Goal: Information Seeking & Learning: Learn about a topic

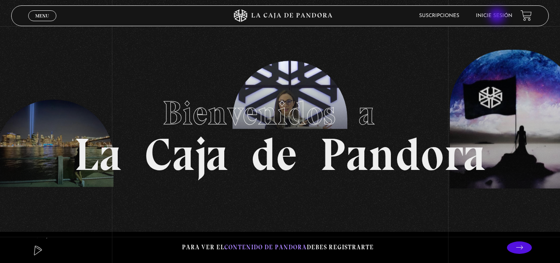
click at [498, 17] on link "Inicie sesión" at bounding box center [494, 15] width 37 height 5
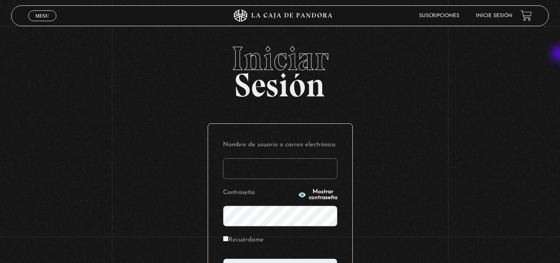
type input "[EMAIL_ADDRESS][DOMAIN_NAME]"
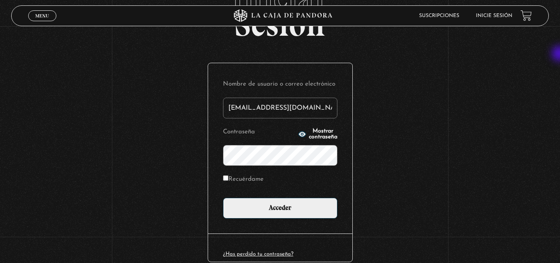
scroll to position [66, 0]
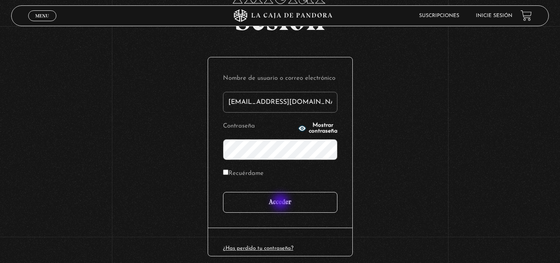
click at [282, 202] on input "Acceder" at bounding box center [280, 202] width 115 height 21
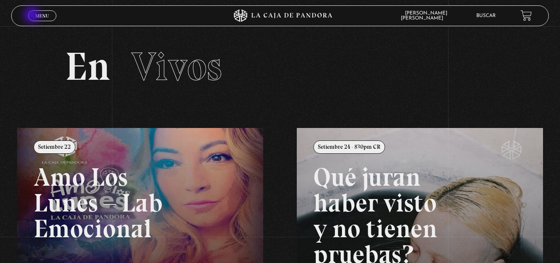
click at [33, 16] on link "Menu Cerrar" at bounding box center [42, 15] width 28 height 11
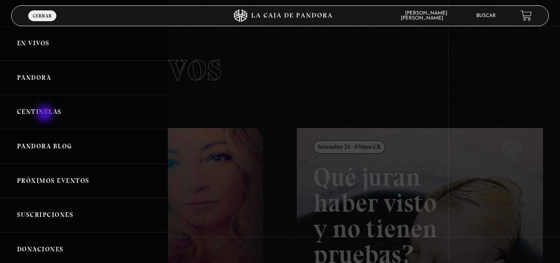
click at [46, 114] on link "Centinelas" at bounding box center [84, 112] width 168 height 34
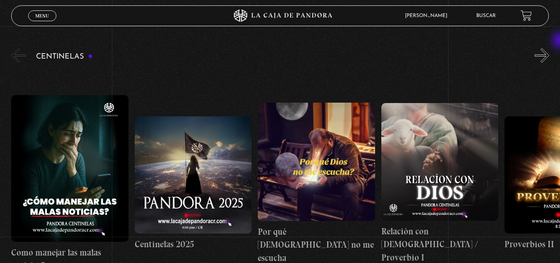
scroll to position [80, 0]
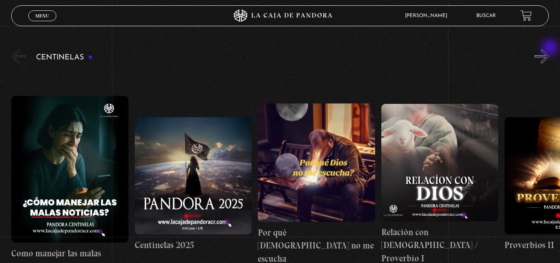
click at [550, 49] on button "»" at bounding box center [542, 56] width 15 height 15
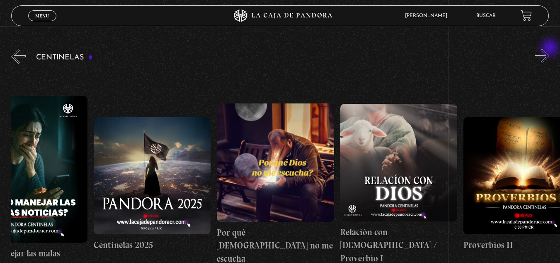
click at [550, 49] on button "»" at bounding box center [542, 56] width 15 height 15
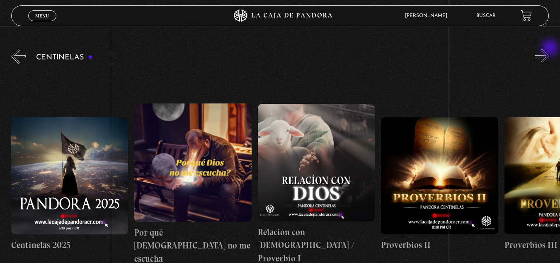
click at [550, 49] on button "»" at bounding box center [542, 56] width 15 height 15
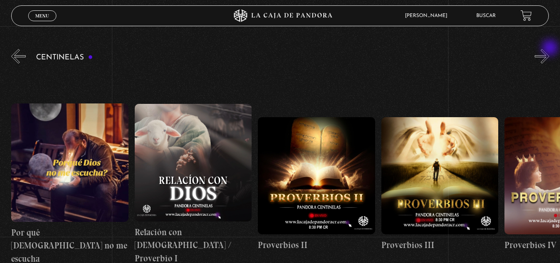
click at [550, 49] on button "»" at bounding box center [542, 56] width 15 height 15
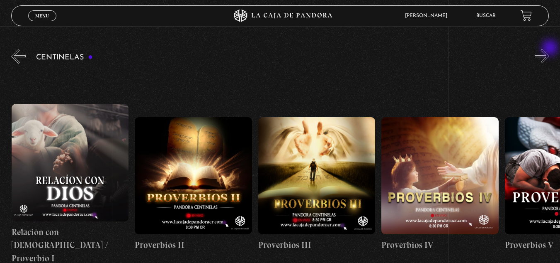
click at [550, 49] on button "»" at bounding box center [542, 56] width 15 height 15
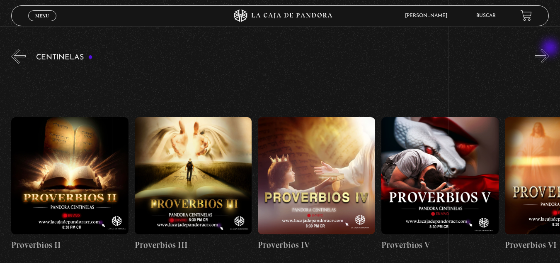
scroll to position [0, 494]
click at [547, 51] on button "»" at bounding box center [542, 56] width 15 height 15
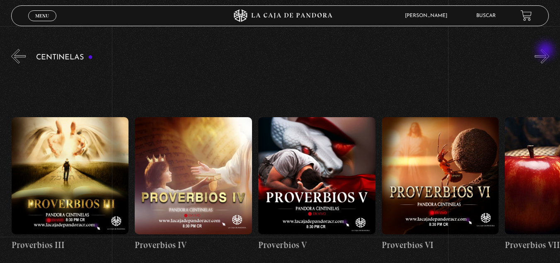
click at [547, 51] on button "»" at bounding box center [542, 56] width 15 height 15
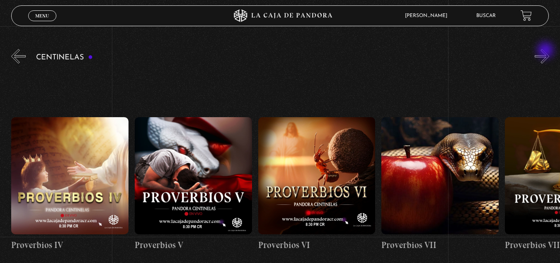
click at [547, 51] on button "»" at bounding box center [542, 56] width 15 height 15
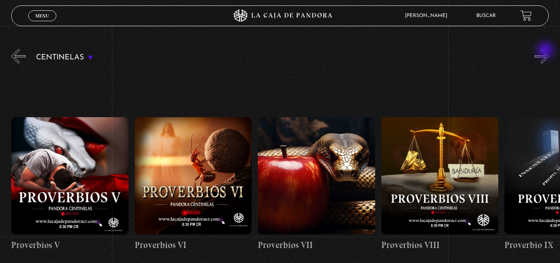
click at [547, 51] on button "»" at bounding box center [542, 56] width 15 height 15
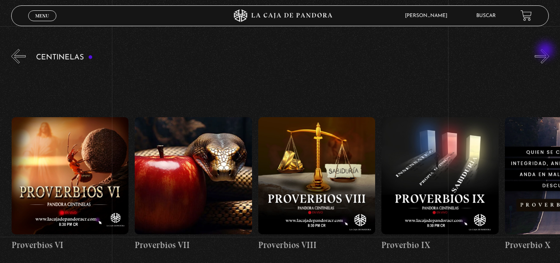
click at [547, 51] on button "»" at bounding box center [542, 56] width 15 height 15
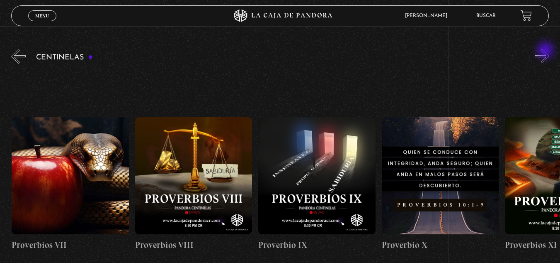
click at [547, 51] on button "»" at bounding box center [542, 56] width 15 height 15
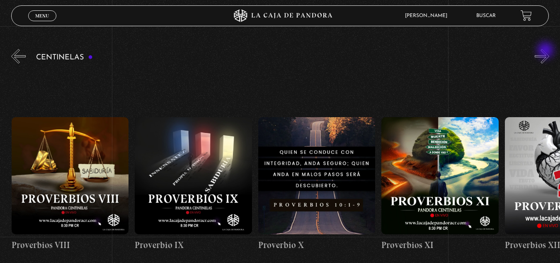
click at [547, 51] on button "»" at bounding box center [542, 56] width 15 height 15
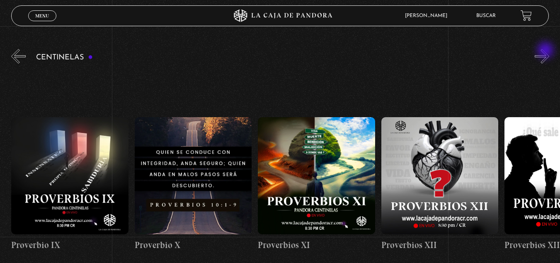
click at [547, 51] on button "»" at bounding box center [542, 56] width 15 height 15
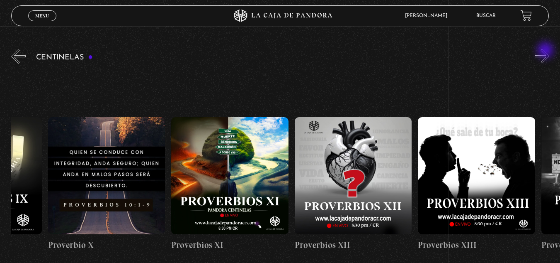
drag, startPoint x: 547, startPoint y: 51, endPoint x: 543, endPoint y: 54, distance: 4.5
click at [543, 54] on button "»" at bounding box center [542, 56] width 15 height 15
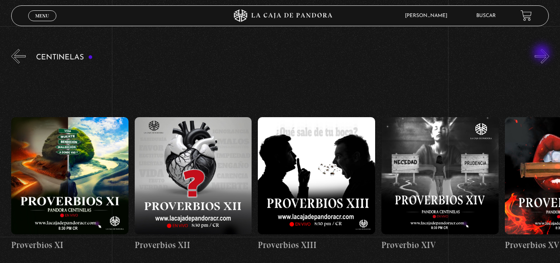
click at [543, 54] on button "»" at bounding box center [542, 56] width 15 height 15
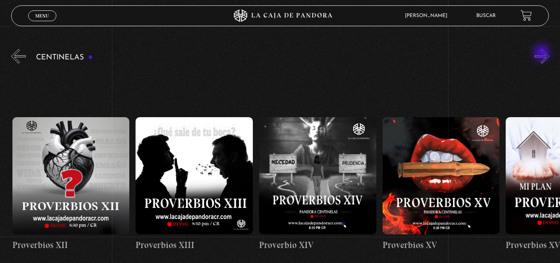
click at [543, 54] on button "»" at bounding box center [542, 56] width 15 height 15
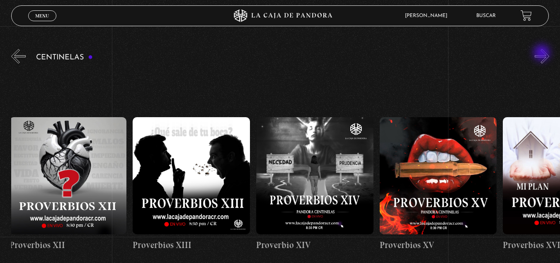
scroll to position [0, 1852]
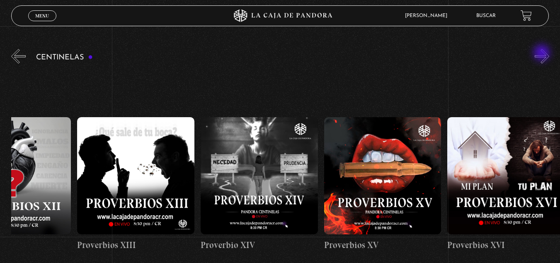
click at [543, 54] on button "»" at bounding box center [542, 56] width 15 height 15
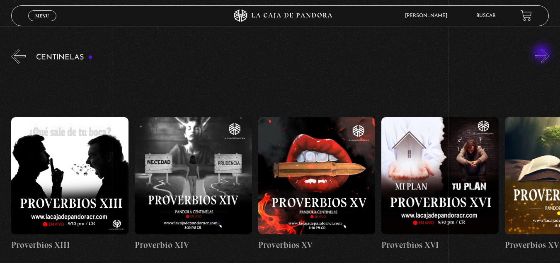
click at [543, 54] on button "»" at bounding box center [542, 56] width 15 height 15
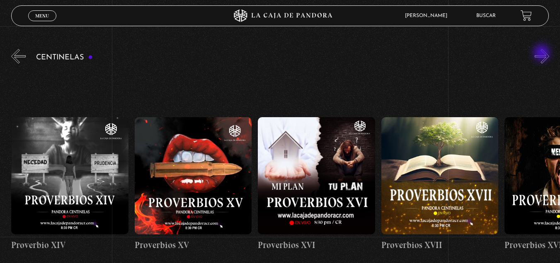
click at [543, 54] on button "»" at bounding box center [542, 56] width 15 height 15
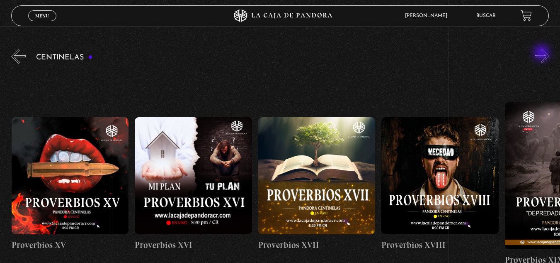
click at [543, 54] on button "»" at bounding box center [542, 56] width 15 height 15
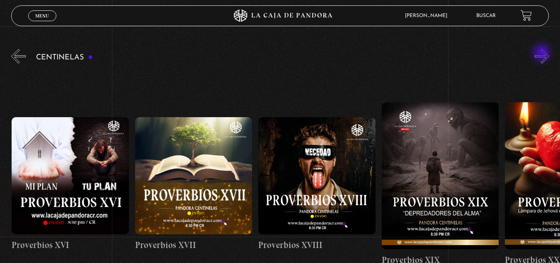
click at [543, 54] on button "»" at bounding box center [542, 56] width 15 height 15
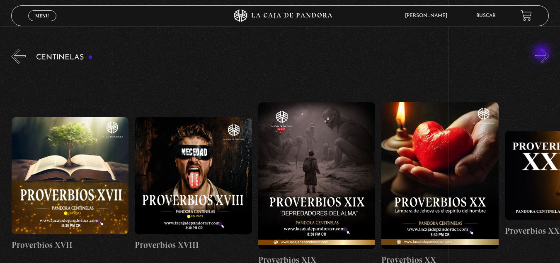
click at [543, 54] on button "»" at bounding box center [542, 56] width 15 height 15
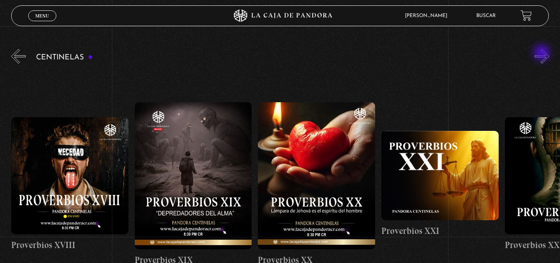
click at [543, 54] on button "»" at bounding box center [542, 56] width 15 height 15
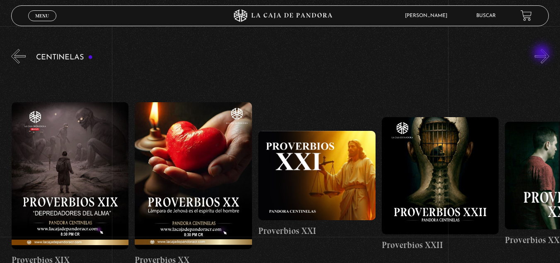
scroll to position [0, 2593]
click at [543, 54] on button "»" at bounding box center [542, 56] width 15 height 15
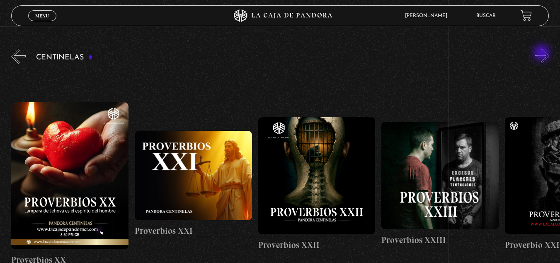
click at [543, 54] on button "»" at bounding box center [542, 56] width 15 height 15
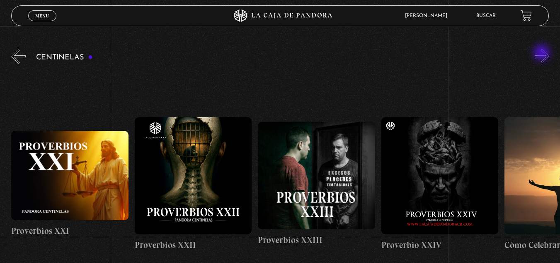
click at [543, 54] on button "»" at bounding box center [542, 56] width 15 height 15
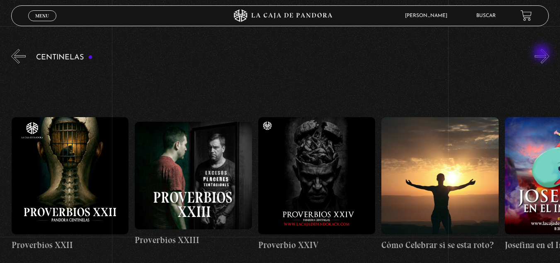
click at [543, 54] on button "»" at bounding box center [542, 56] width 15 height 15
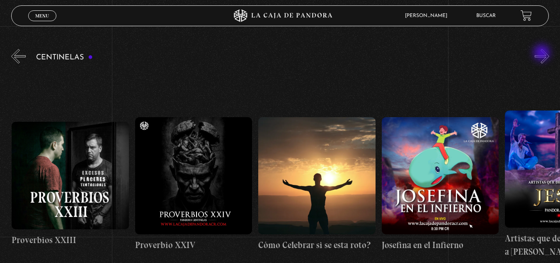
click at [543, 54] on button "»" at bounding box center [542, 56] width 15 height 15
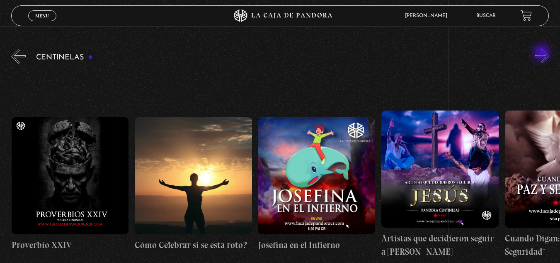
click at [543, 54] on button "»" at bounding box center [542, 56] width 15 height 15
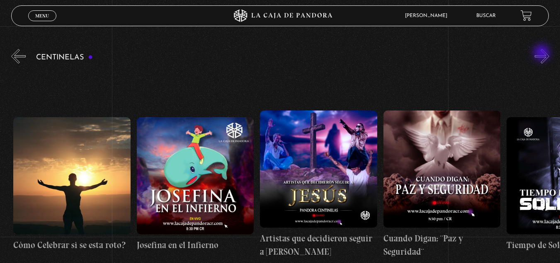
click at [543, 54] on button "»" at bounding box center [542, 56] width 15 height 15
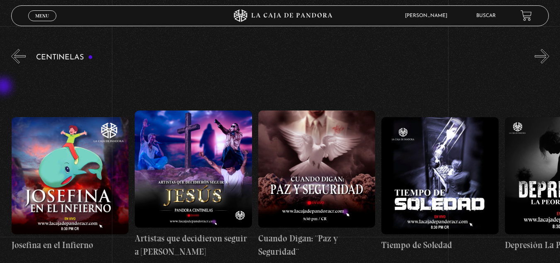
scroll to position [0, 3457]
click at [17, 61] on button "«" at bounding box center [18, 56] width 15 height 15
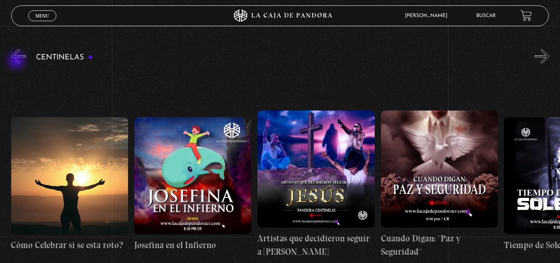
click at [17, 61] on button "«" at bounding box center [18, 56] width 15 height 15
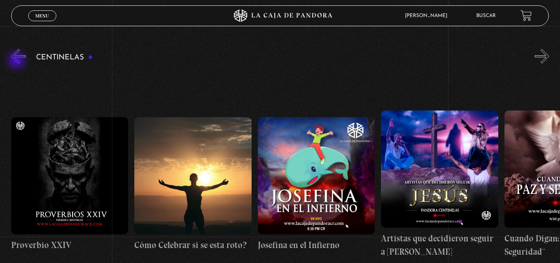
click at [17, 61] on button "«" at bounding box center [18, 56] width 15 height 15
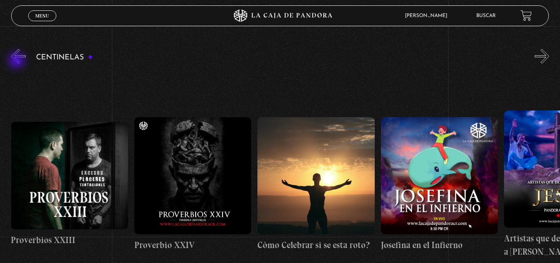
click at [17, 61] on button "«" at bounding box center [18, 56] width 15 height 15
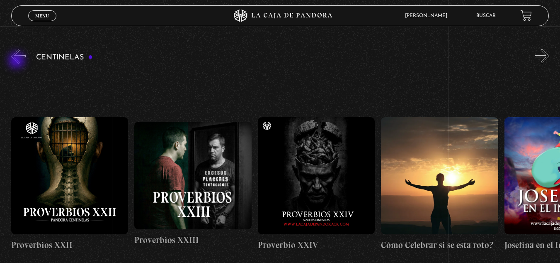
click at [17, 61] on button "«" at bounding box center [18, 56] width 15 height 15
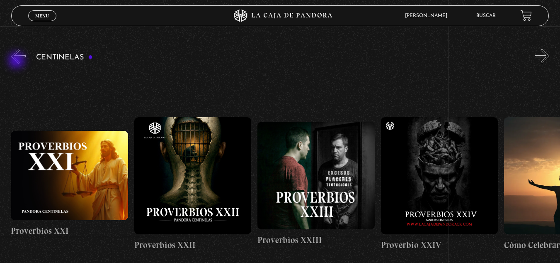
scroll to position [0, 2839]
click at [17, 61] on button "«" at bounding box center [18, 56] width 15 height 15
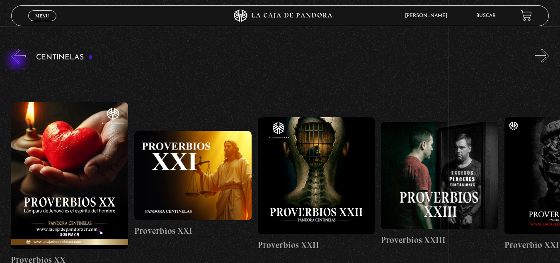
click at [17, 61] on button "«" at bounding box center [18, 56] width 15 height 15
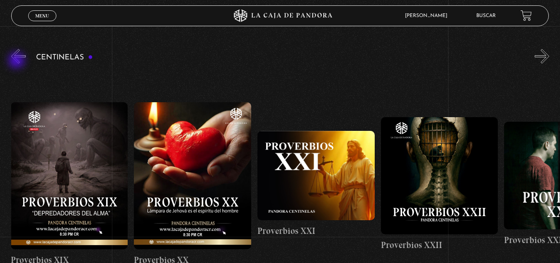
click at [17, 61] on button "«" at bounding box center [18, 56] width 15 height 15
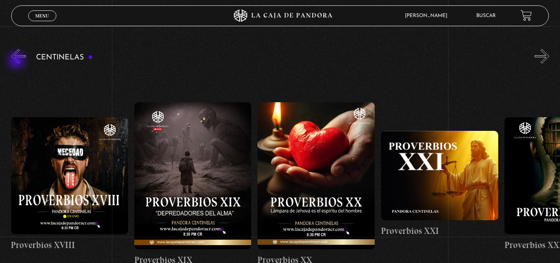
scroll to position [0, 2469]
click at [28, 61] on div "Centinelas" at bounding box center [285, 172] width 549 height 251
click at [22, 58] on button "«" at bounding box center [18, 56] width 15 height 15
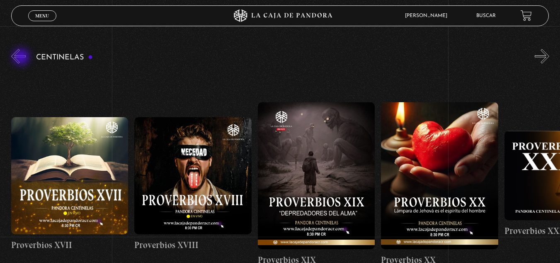
click at [22, 58] on button "«" at bounding box center [18, 56] width 15 height 15
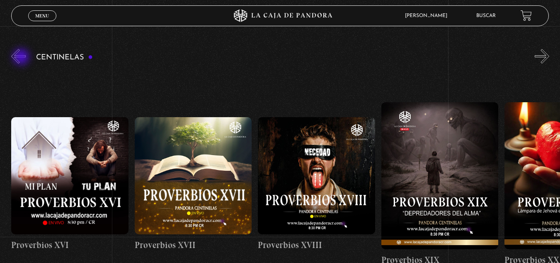
click at [22, 58] on button "«" at bounding box center [18, 56] width 15 height 15
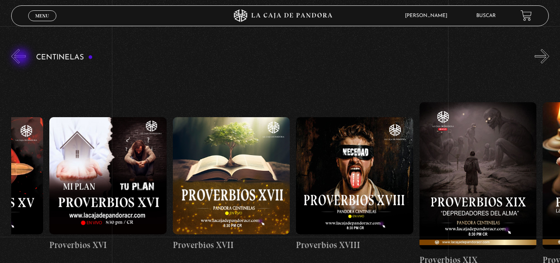
click at [22, 58] on button "«" at bounding box center [18, 56] width 15 height 15
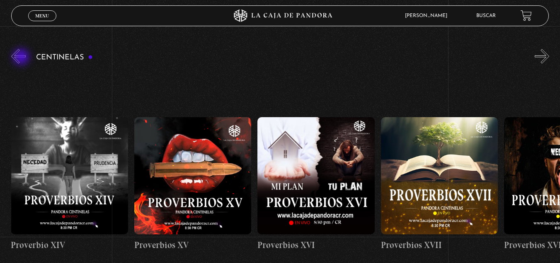
scroll to position [0, 1975]
click at [22, 58] on button "«" at bounding box center [18, 56] width 15 height 15
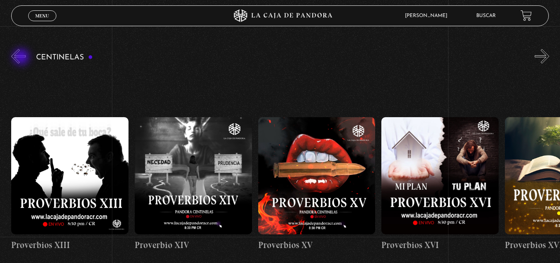
click at [22, 58] on button "«" at bounding box center [18, 56] width 15 height 15
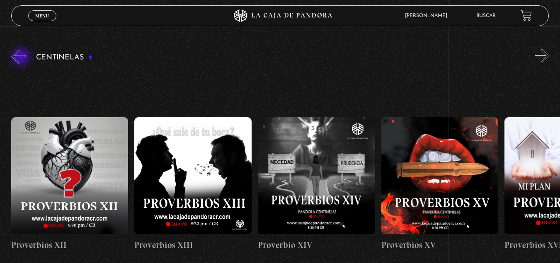
click at [22, 58] on button "«" at bounding box center [18, 56] width 15 height 15
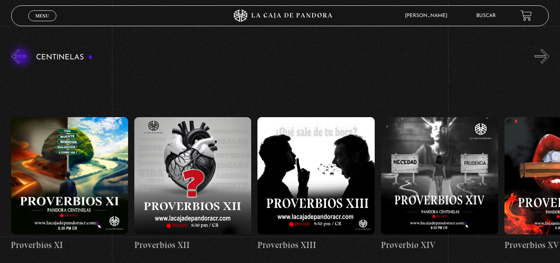
click at [22, 58] on button "«" at bounding box center [18, 56] width 15 height 15
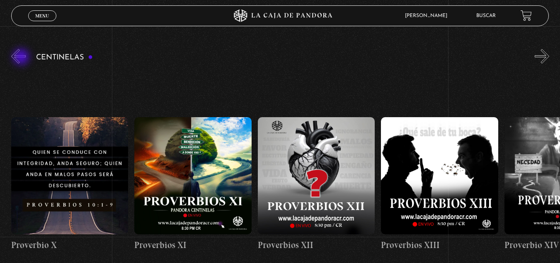
click at [22, 58] on button "«" at bounding box center [18, 56] width 15 height 15
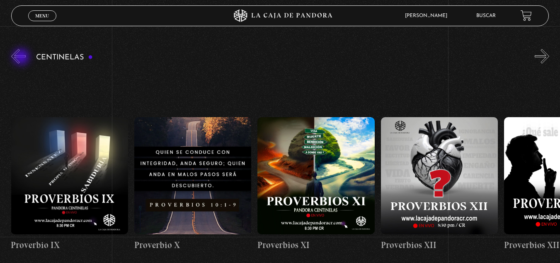
scroll to position [0, 1358]
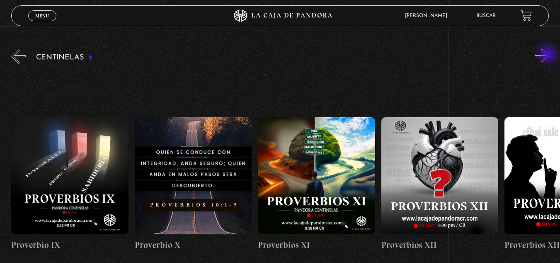
click at [549, 55] on button "»" at bounding box center [542, 56] width 15 height 15
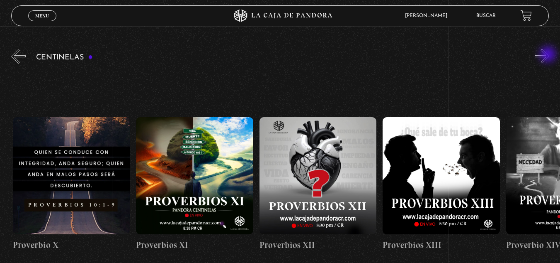
click at [549, 55] on button "»" at bounding box center [542, 56] width 15 height 15
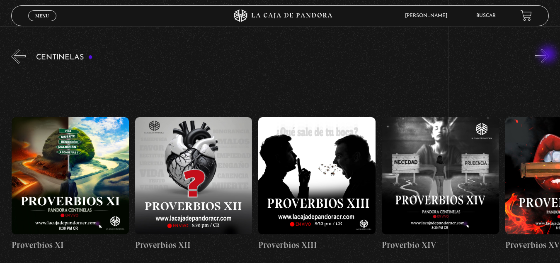
click at [549, 55] on button "»" at bounding box center [542, 56] width 15 height 15
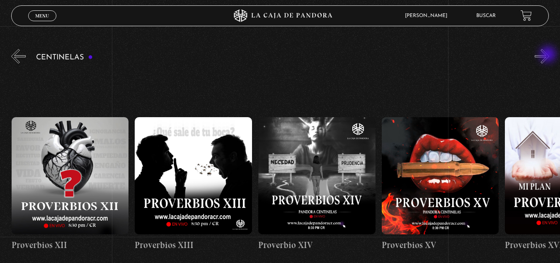
click at [549, 55] on button "»" at bounding box center [542, 56] width 15 height 15
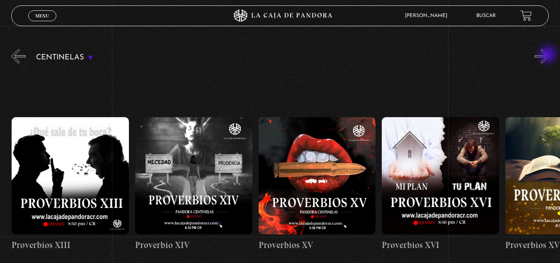
click at [549, 55] on button "»" at bounding box center [542, 56] width 15 height 15
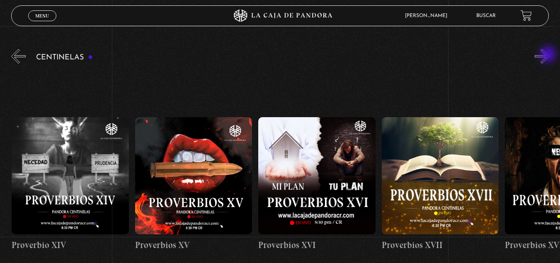
click at [549, 55] on button "»" at bounding box center [542, 56] width 15 height 15
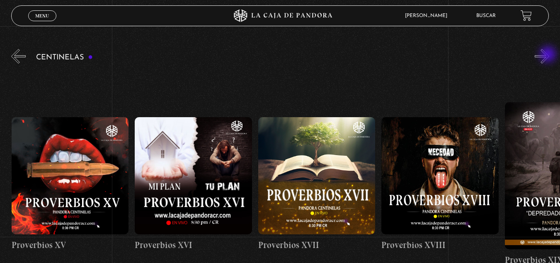
click at [549, 55] on button "»" at bounding box center [542, 56] width 15 height 15
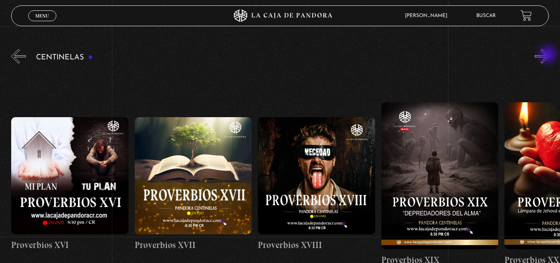
click at [549, 55] on button "»" at bounding box center [542, 56] width 15 height 15
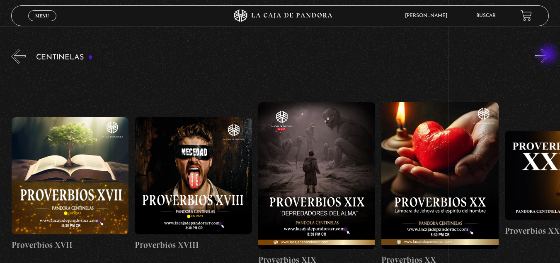
click at [549, 55] on button "»" at bounding box center [542, 56] width 15 height 15
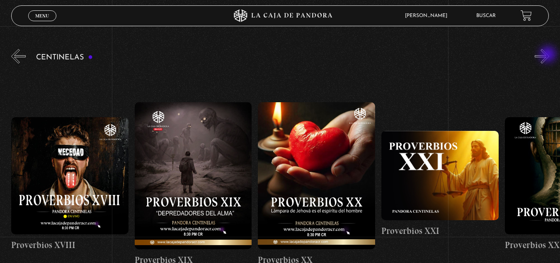
click at [549, 55] on button "»" at bounding box center [542, 56] width 15 height 15
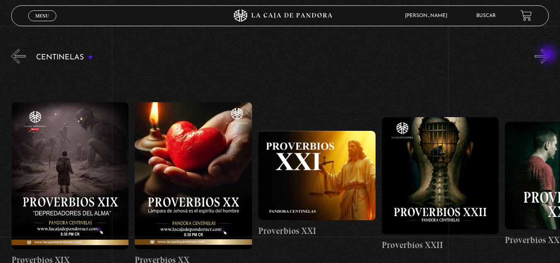
scroll to position [0, 2593]
click at [549, 55] on button "»" at bounding box center [542, 56] width 15 height 15
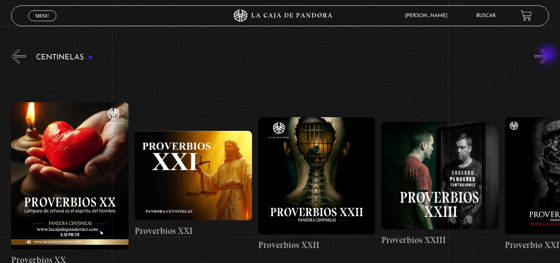
click at [549, 55] on button "»" at bounding box center [542, 56] width 15 height 15
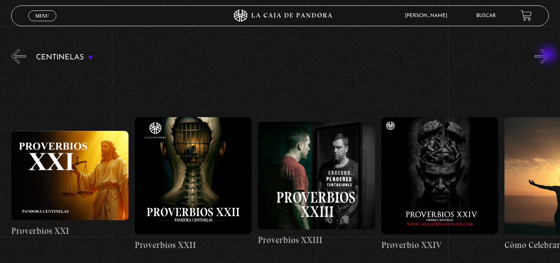
click at [549, 55] on button "»" at bounding box center [542, 56] width 15 height 15
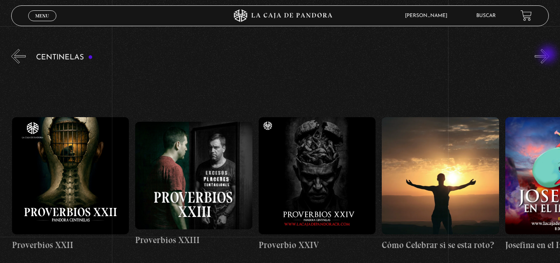
scroll to position [0, 2963]
click at [27, 55] on div "Centinelas" at bounding box center [285, 172] width 549 height 251
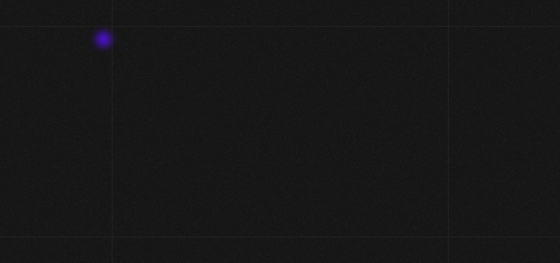
scroll to position [85, 0]
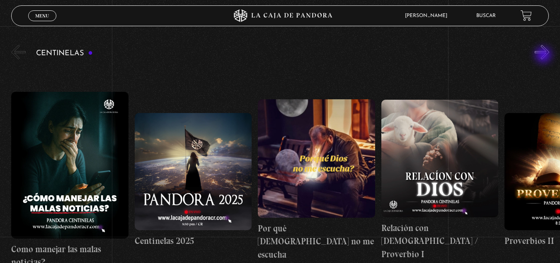
click at [545, 56] on button "»" at bounding box center [542, 52] width 15 height 15
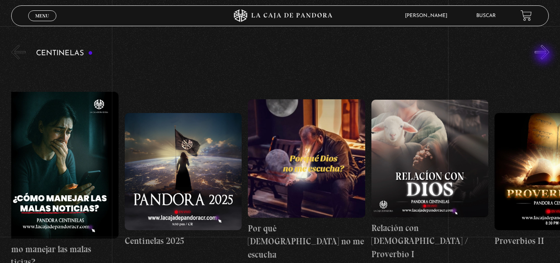
click at [545, 56] on button "»" at bounding box center [542, 52] width 15 height 15
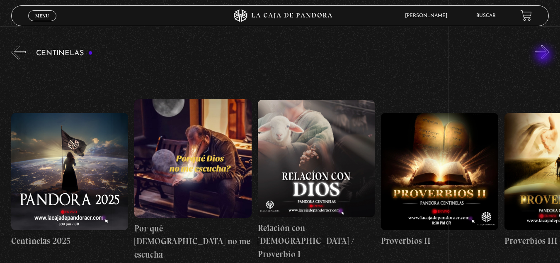
click at [545, 56] on button "»" at bounding box center [542, 52] width 15 height 15
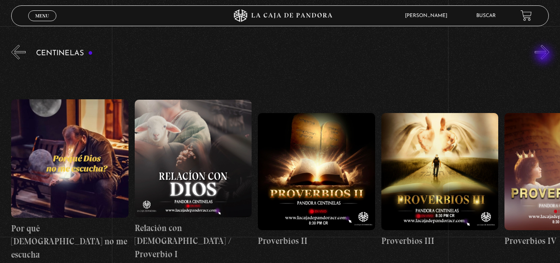
click at [545, 56] on button "»" at bounding box center [542, 52] width 15 height 15
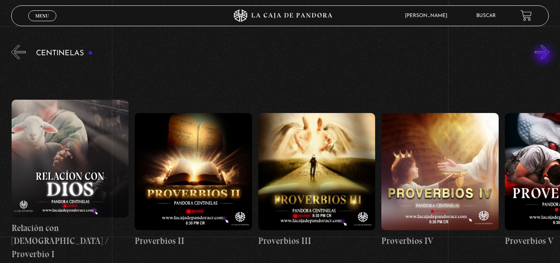
scroll to position [0, 370]
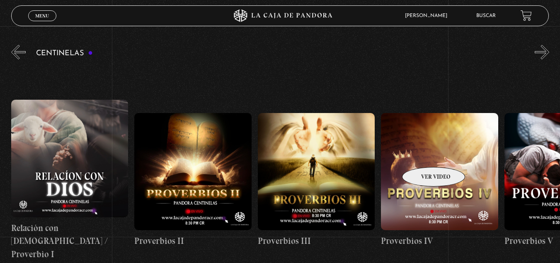
click at [423, 154] on figure at bounding box center [439, 171] width 117 height 117
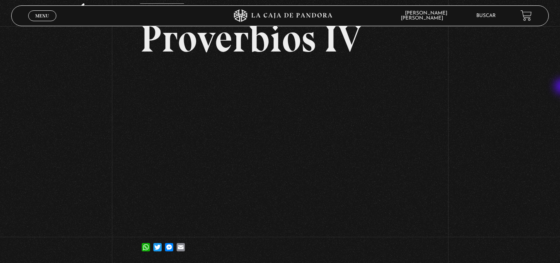
scroll to position [56, 0]
